Goal: Information Seeking & Learning: Learn about a topic

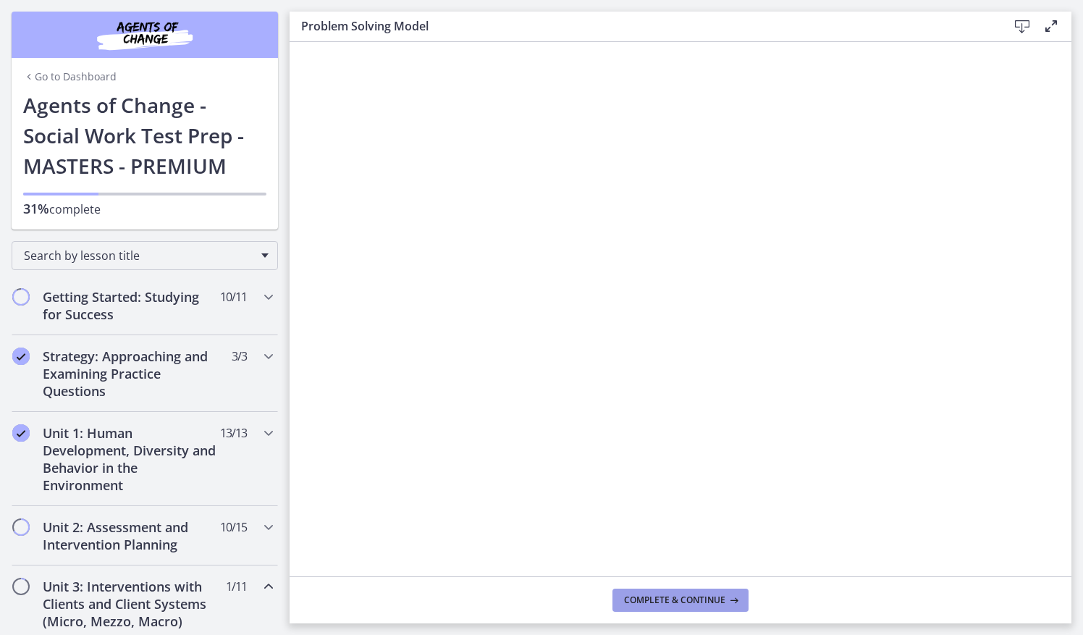
click at [706, 601] on span "Complete & continue" at bounding box center [674, 600] width 101 height 12
click at [104, 293] on h2 "Getting Started: Studying for Success" at bounding box center [131, 305] width 177 height 35
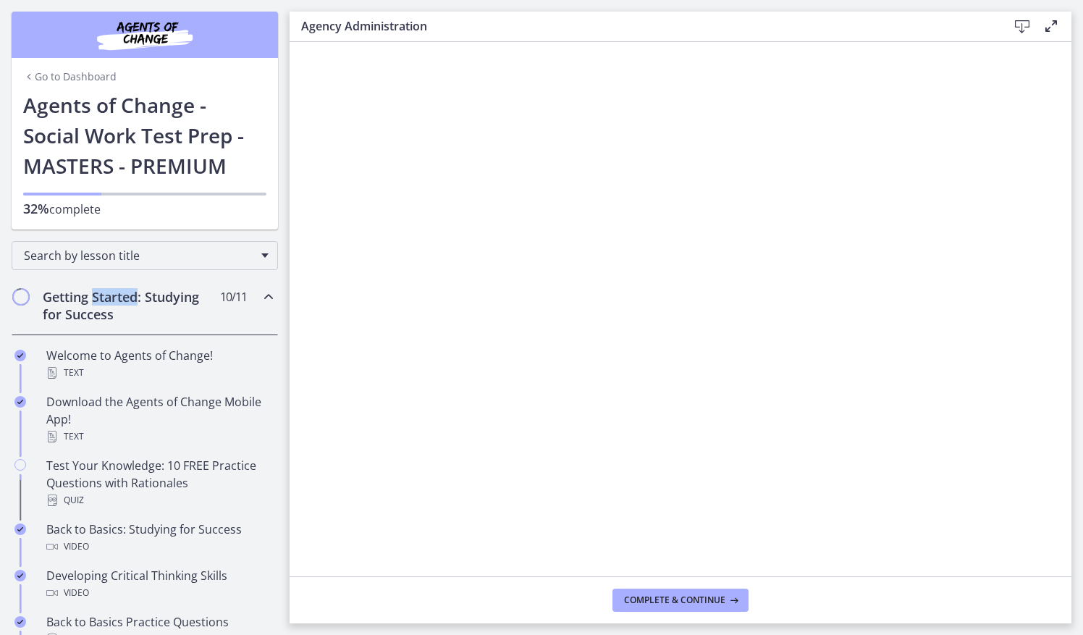
click at [104, 293] on h2 "Getting Started: Studying for Success" at bounding box center [131, 305] width 177 height 35
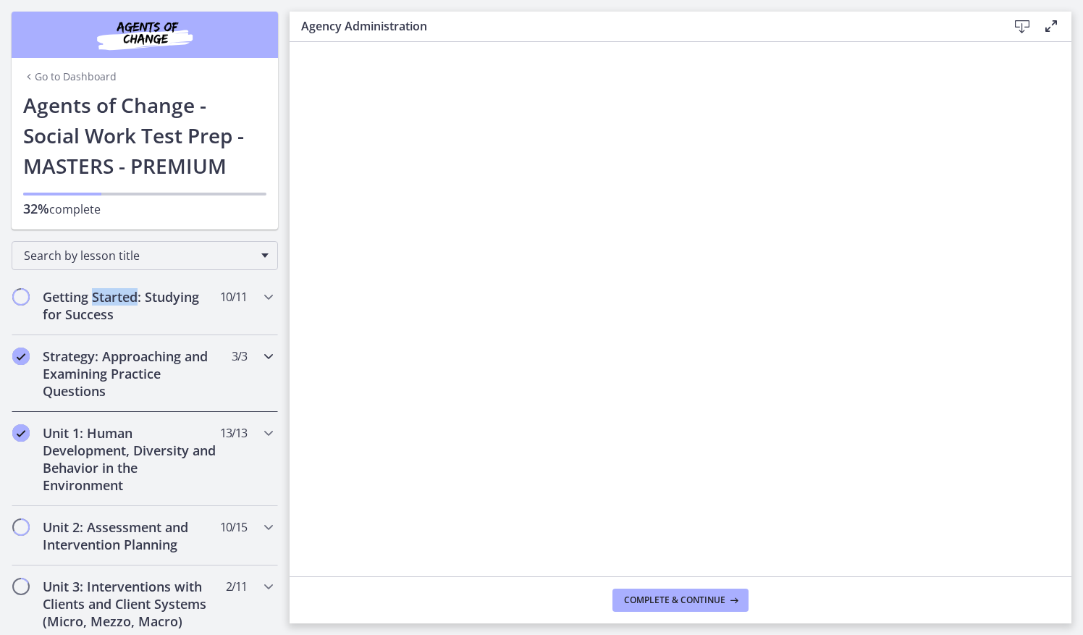
drag, startPoint x: 104, startPoint y: 293, endPoint x: 89, endPoint y: 405, distance: 112.5
click at [78, 370] on h2 "Strategy: Approaching and Examining Practice Questions" at bounding box center [131, 373] width 177 height 52
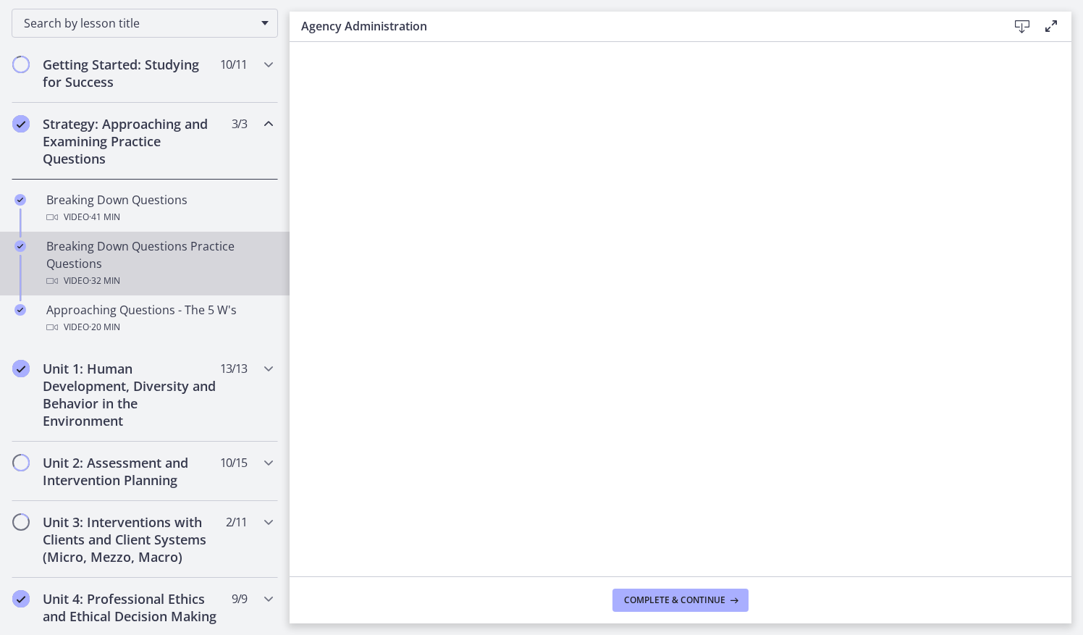
scroll to position [235, 0]
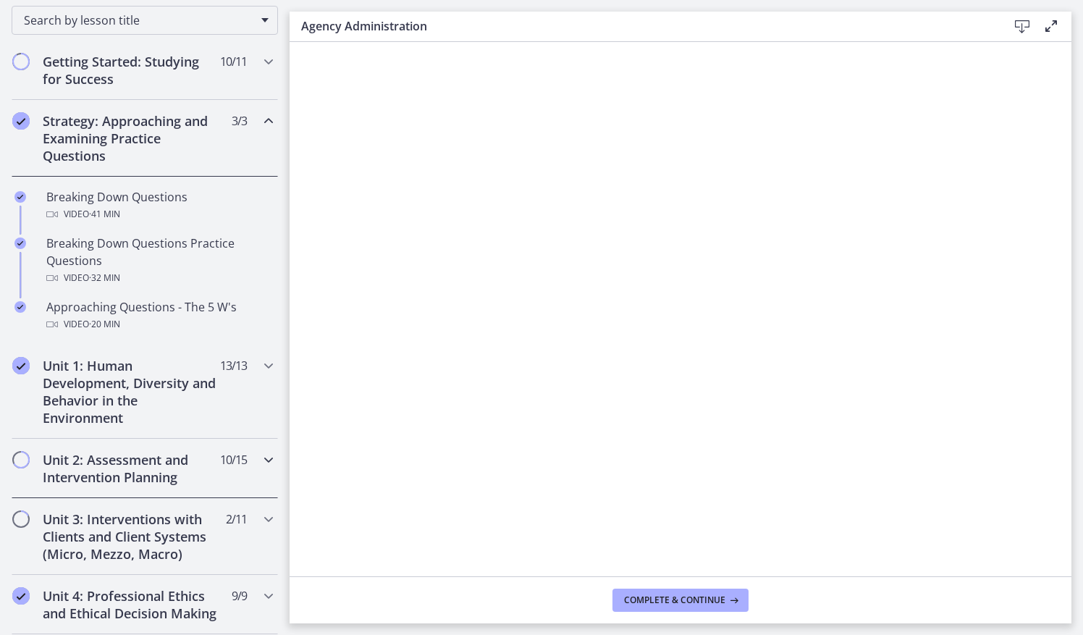
click at [87, 469] on h2 "Unit 2: Assessment and Intervention Planning" at bounding box center [131, 468] width 177 height 35
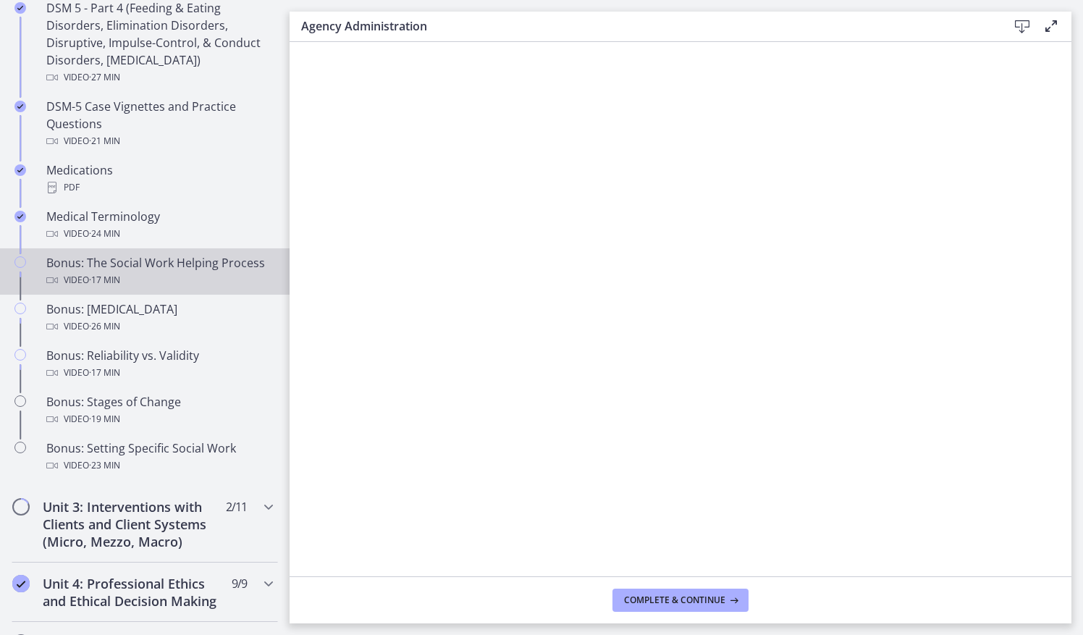
scroll to position [960, 0]
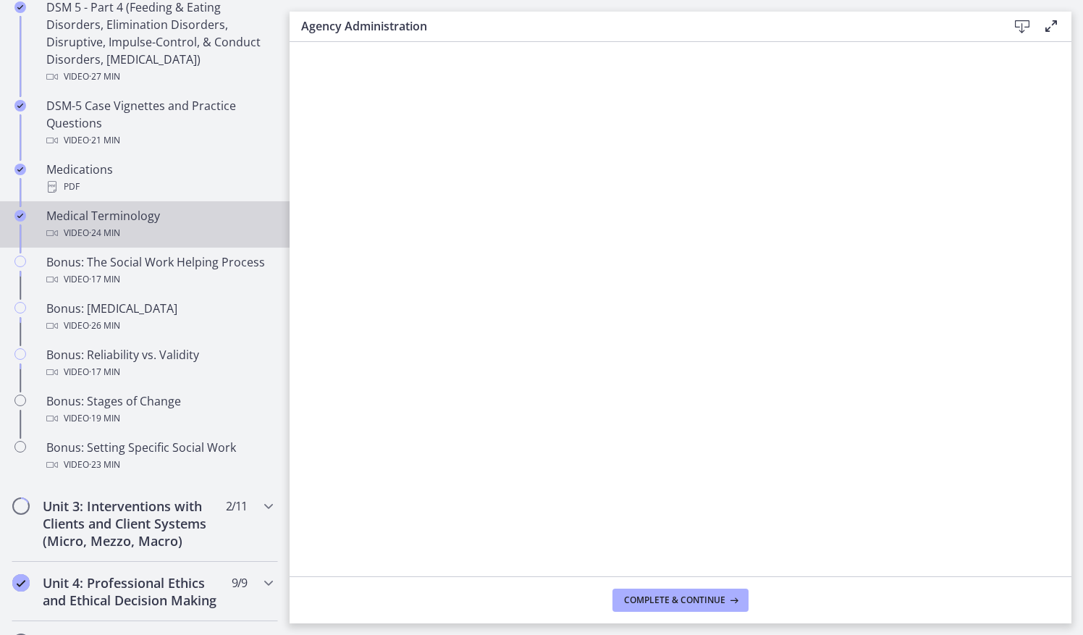
click at [168, 229] on div "Video · 24 min" at bounding box center [159, 232] width 226 height 17
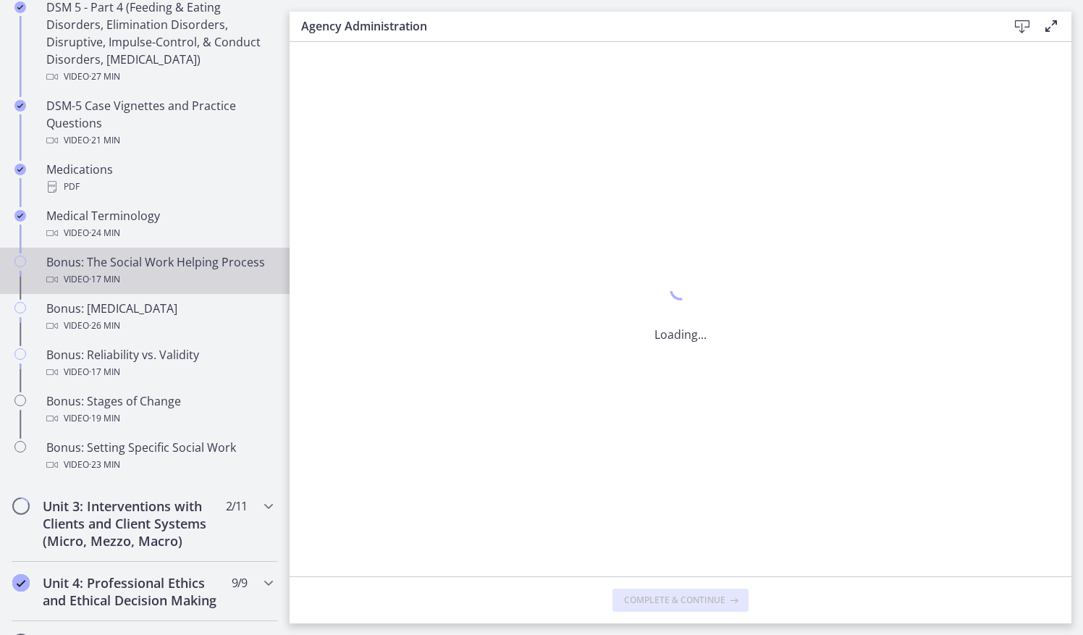
click at [161, 285] on div "Video · 17 min" at bounding box center [159, 279] width 226 height 17
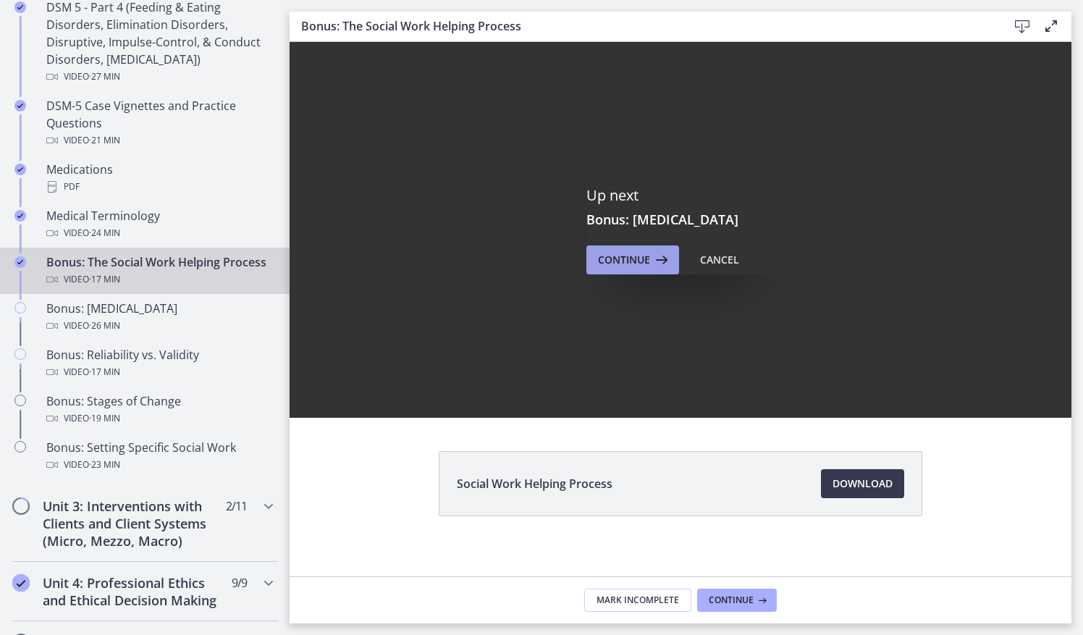
click at [654, 250] on button "Continue" at bounding box center [632, 259] width 93 height 29
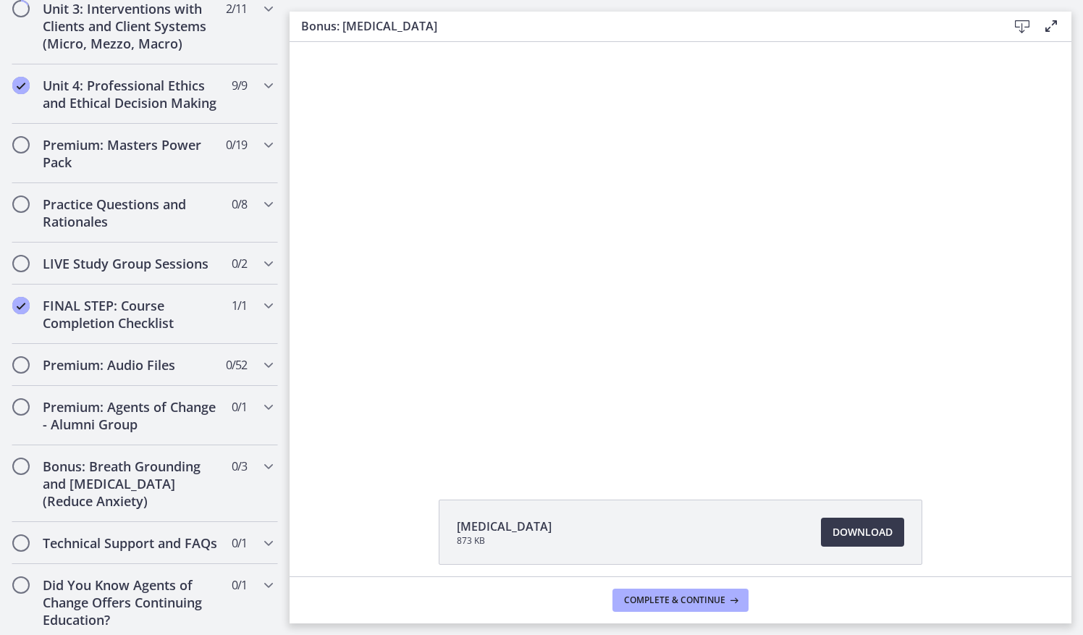
scroll to position [1508, 0]
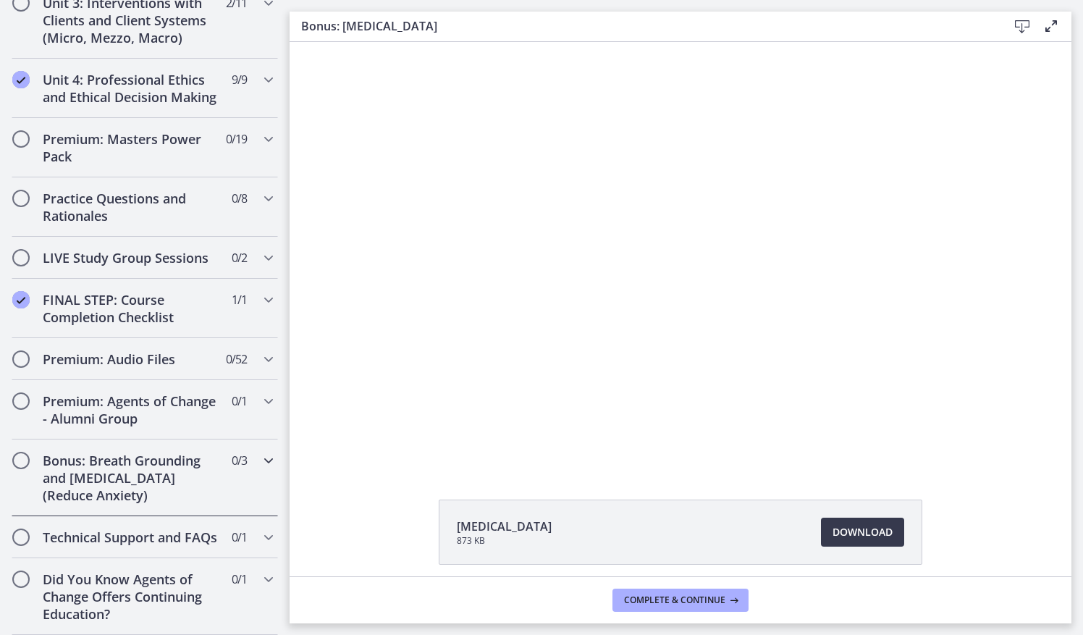
click at [143, 454] on h2 "Bonus: Breath Grounding and [MEDICAL_DATA] (Reduce Anxiety)" at bounding box center [131, 478] width 177 height 52
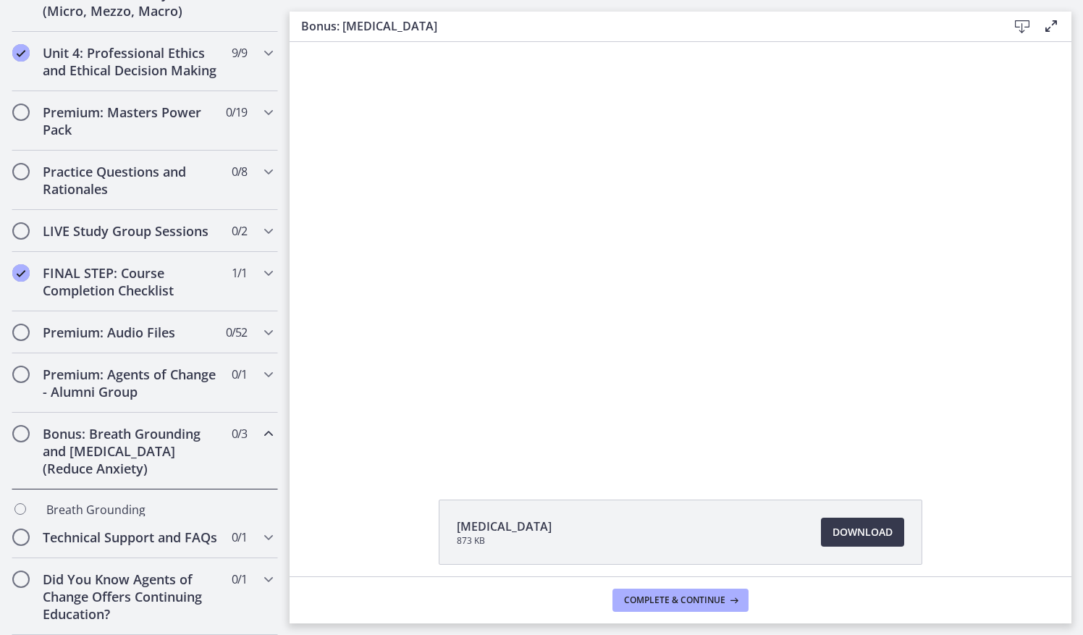
scroll to position [610, 0]
